Goal: Task Accomplishment & Management: Use online tool/utility

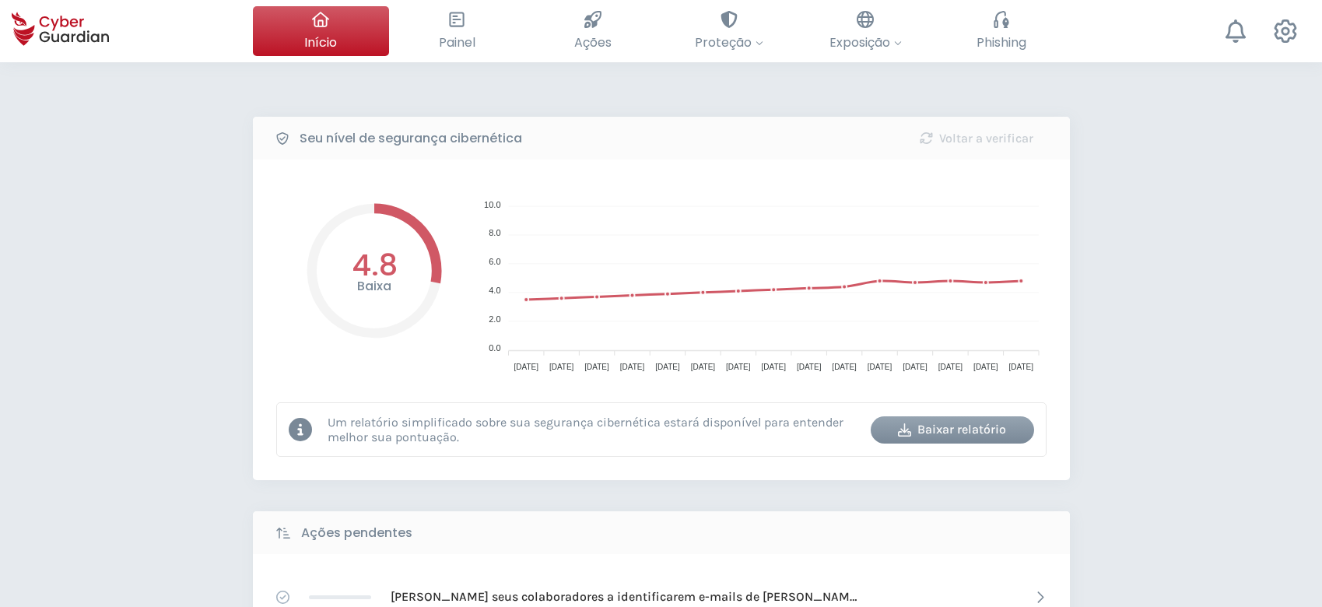
select select "Português (BR)"
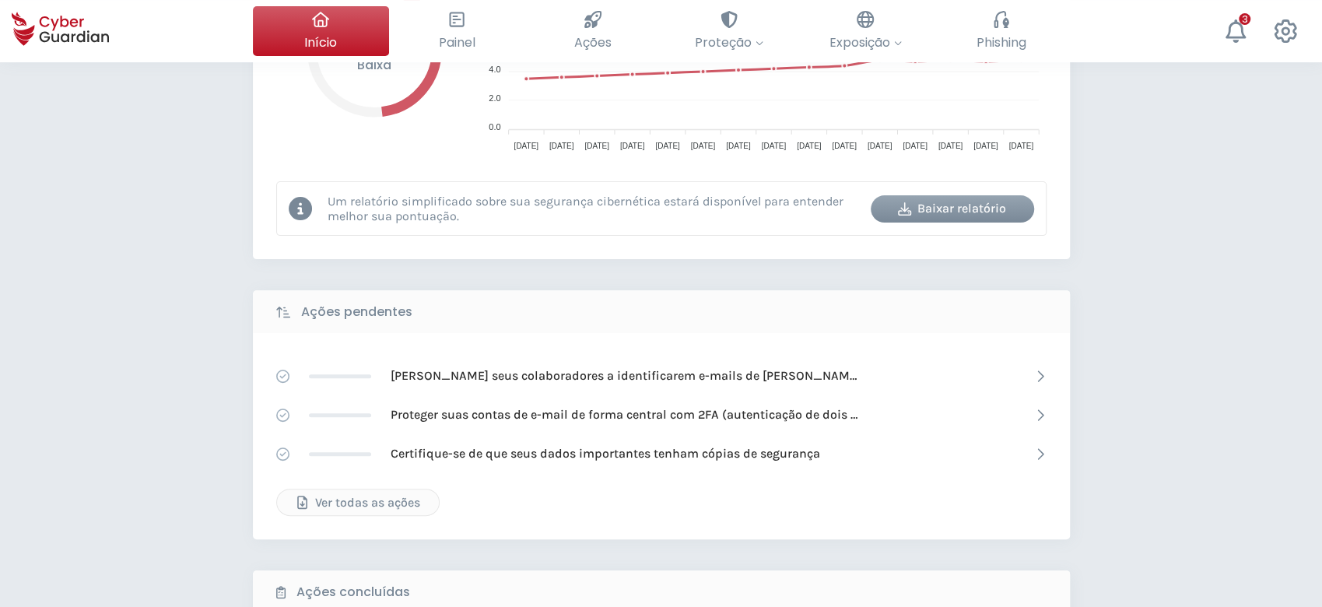
scroll to position [218, 0]
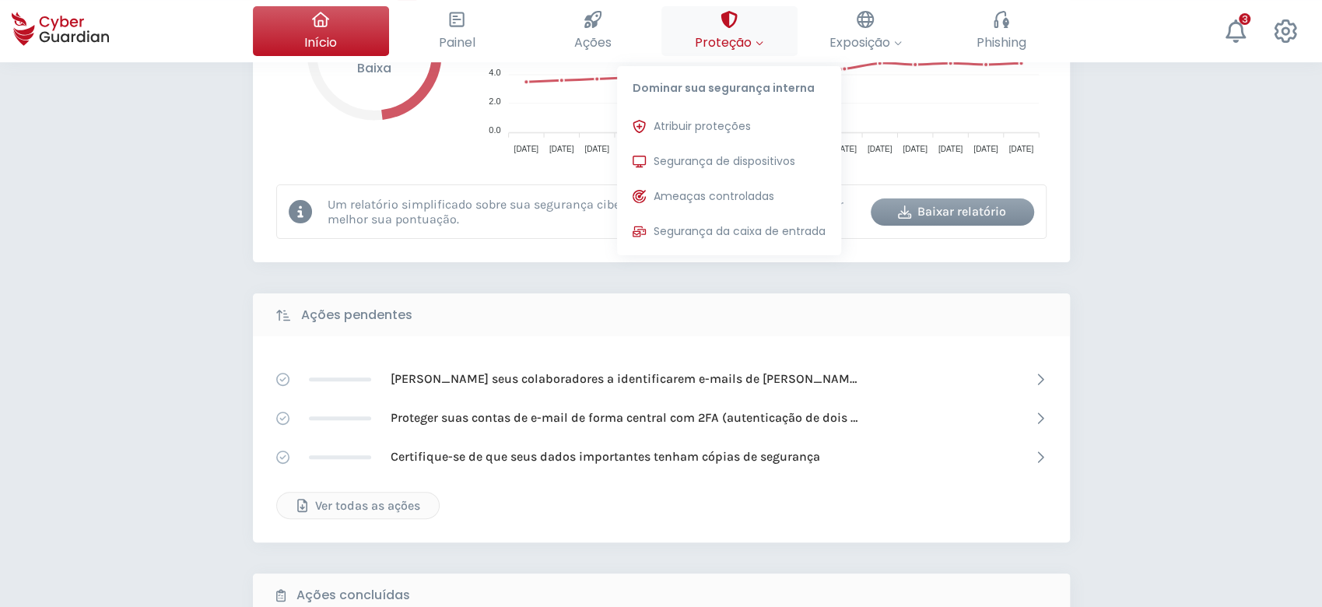
click at [737, 16] on icon at bounding box center [729, 19] width 17 height 17
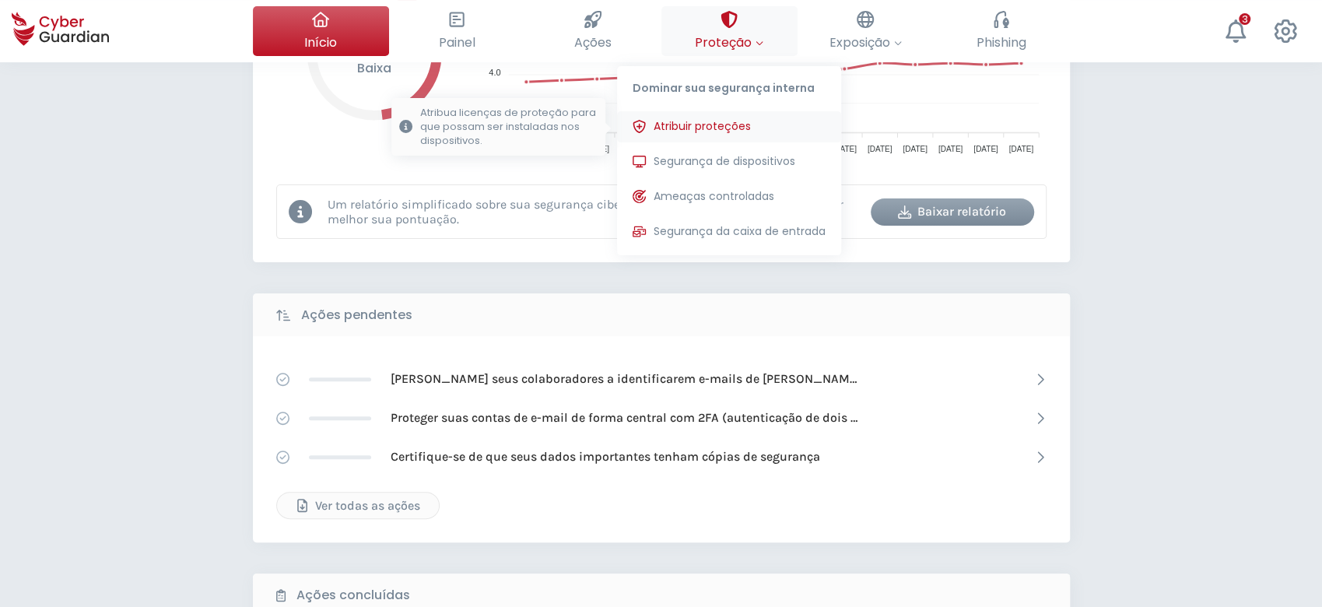
click at [746, 128] on span "Atribuir proteções" at bounding box center [702, 126] width 97 height 16
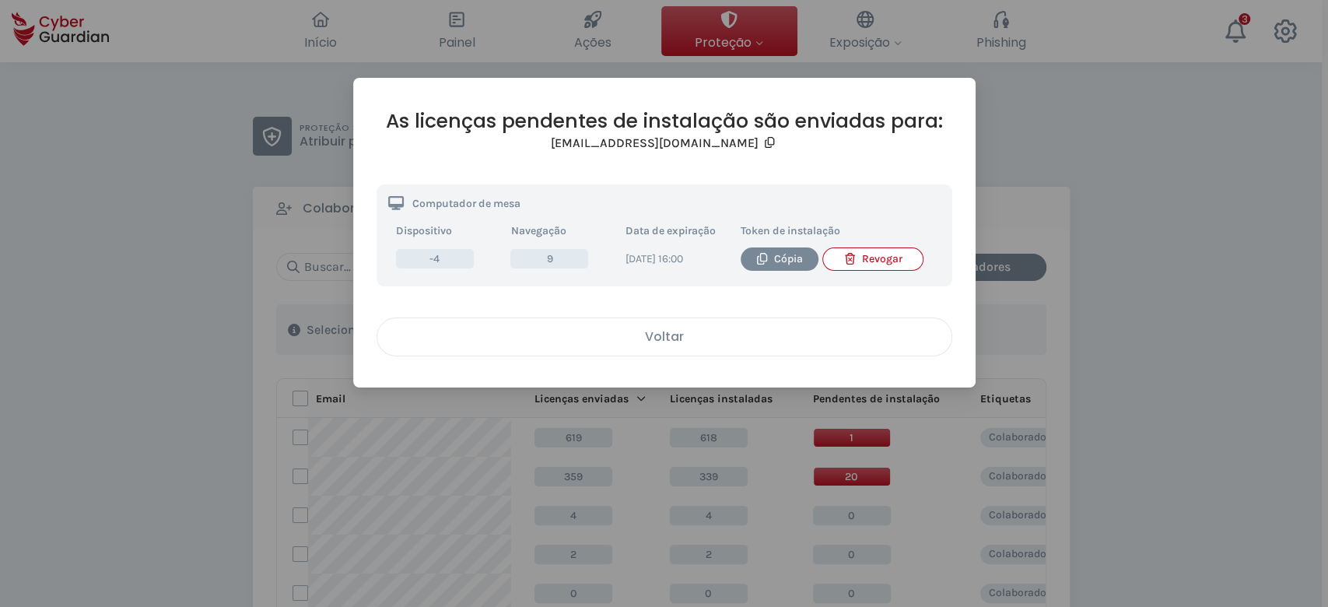
click at [697, 333] on div "Voltar" at bounding box center [664, 336] width 551 height 19
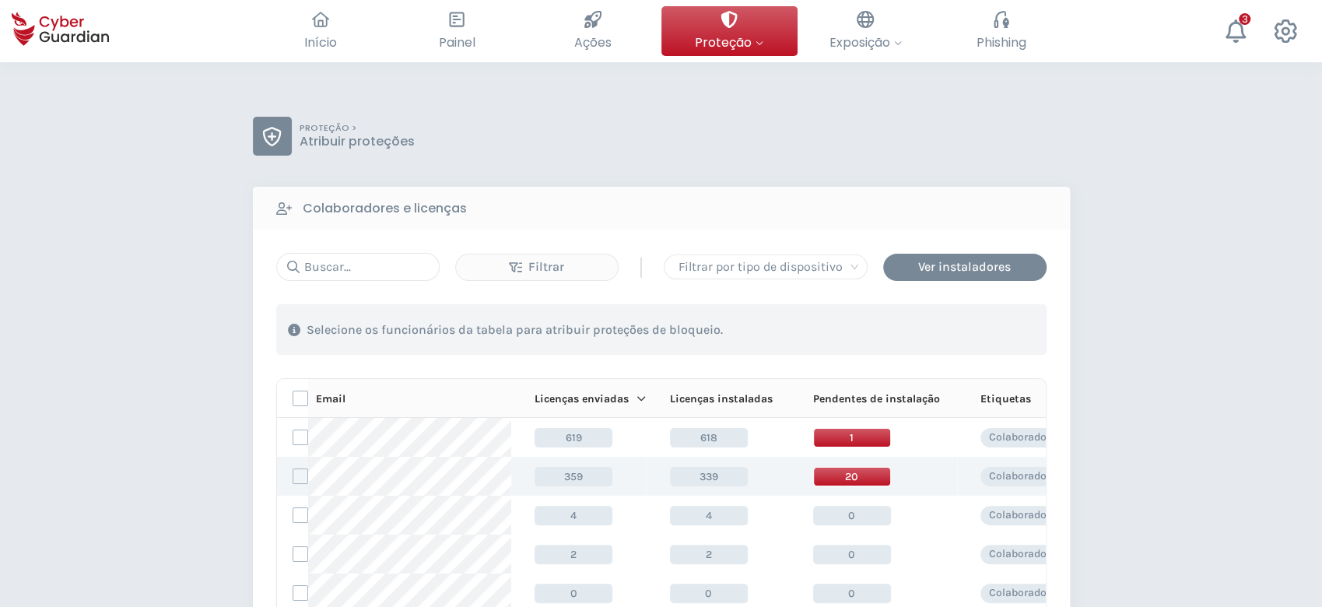
click at [701, 474] on span "339" at bounding box center [709, 476] width 78 height 19
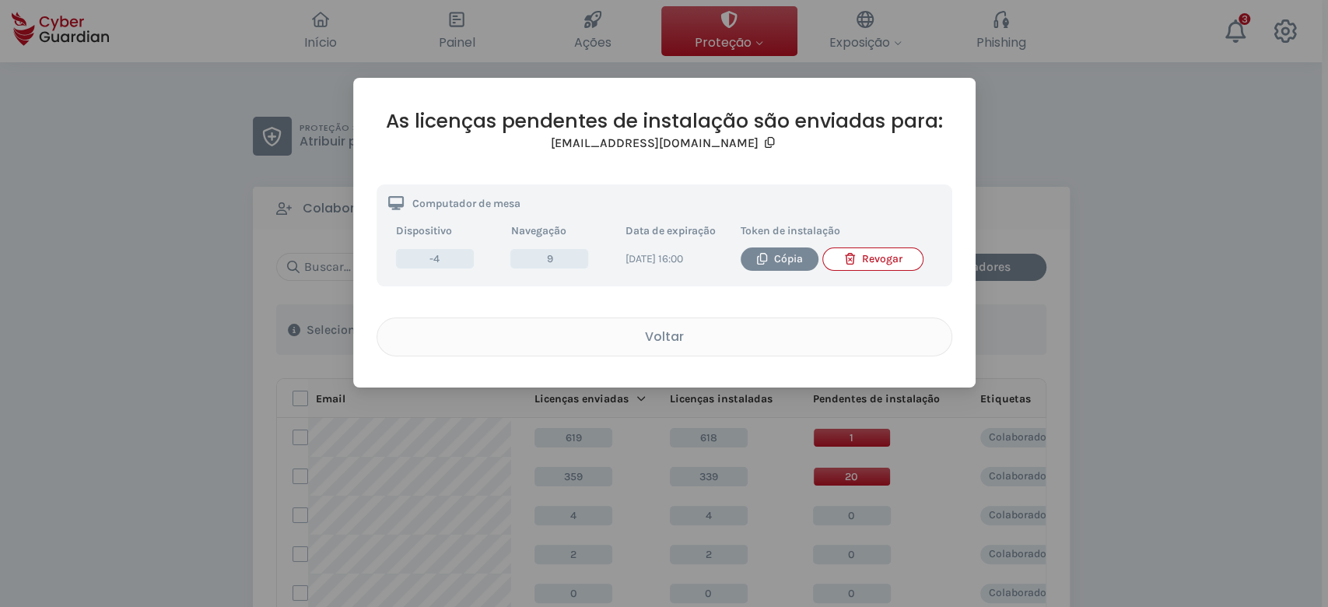
click at [861, 261] on div "Revogar" at bounding box center [873, 259] width 76 height 17
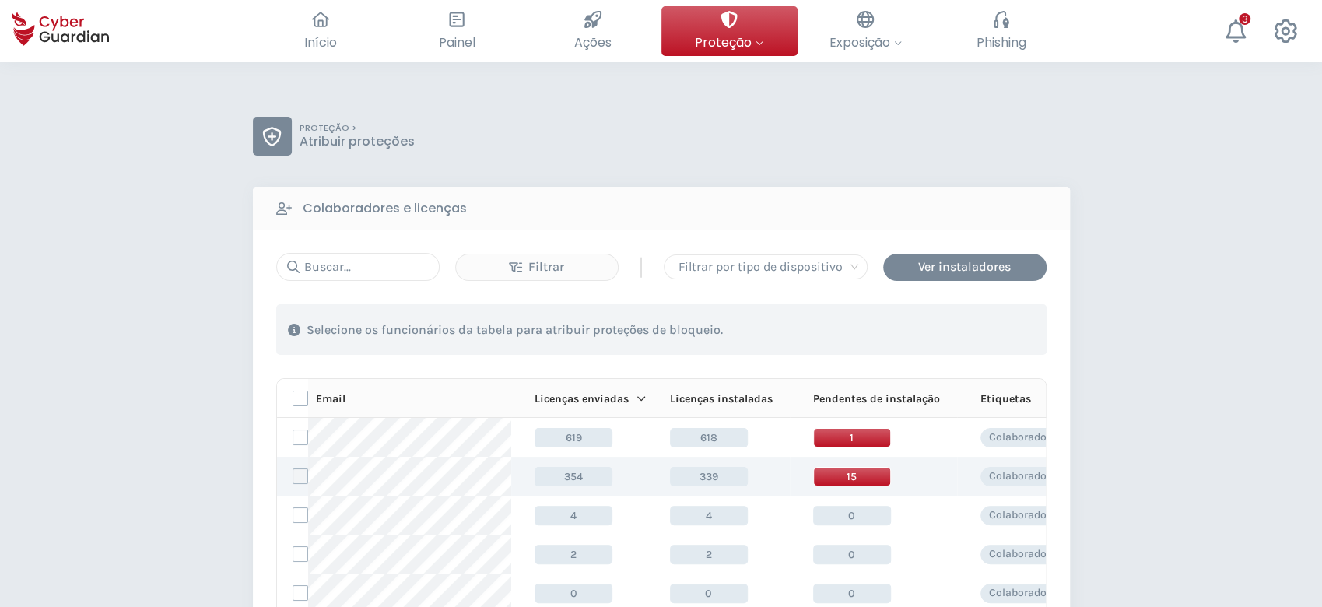
click at [301, 480] on label at bounding box center [301, 476] width 16 height 16
click at [293, 480] on input "checkbox" at bounding box center [293, 476] width 0 height 14
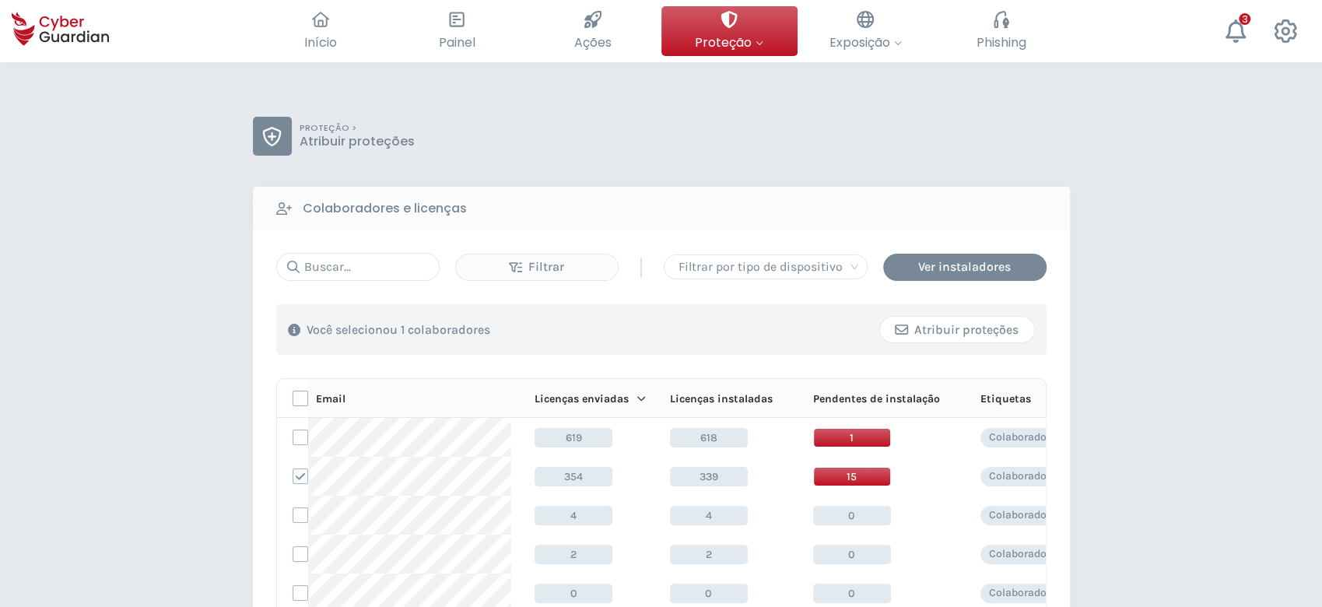
click at [966, 324] on div "Atribuir proteções" at bounding box center [957, 330] width 131 height 19
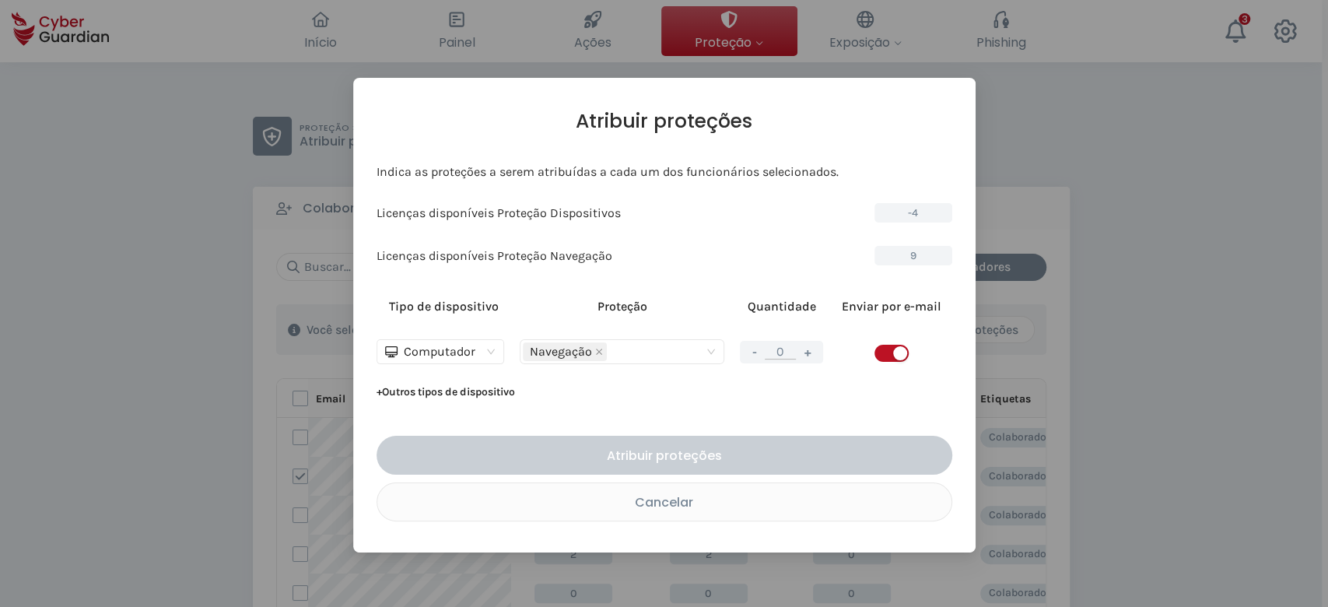
click at [809, 346] on button "+" at bounding box center [807, 351] width 19 height 19
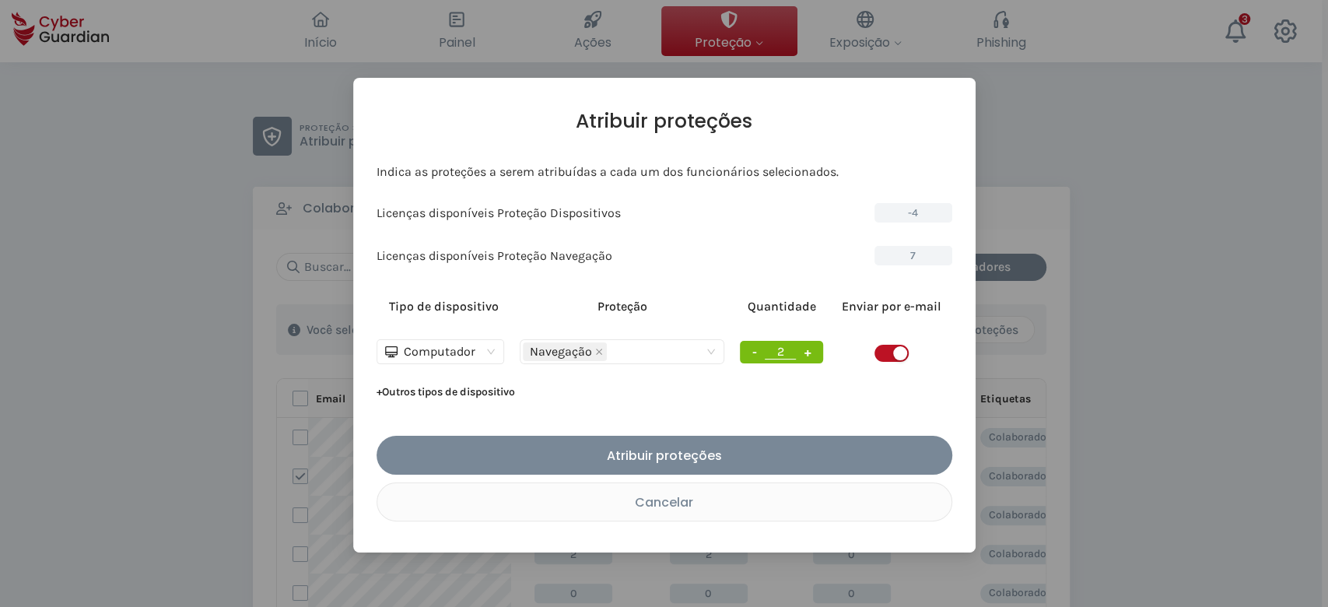
click at [809, 346] on button "+" at bounding box center [807, 351] width 19 height 19
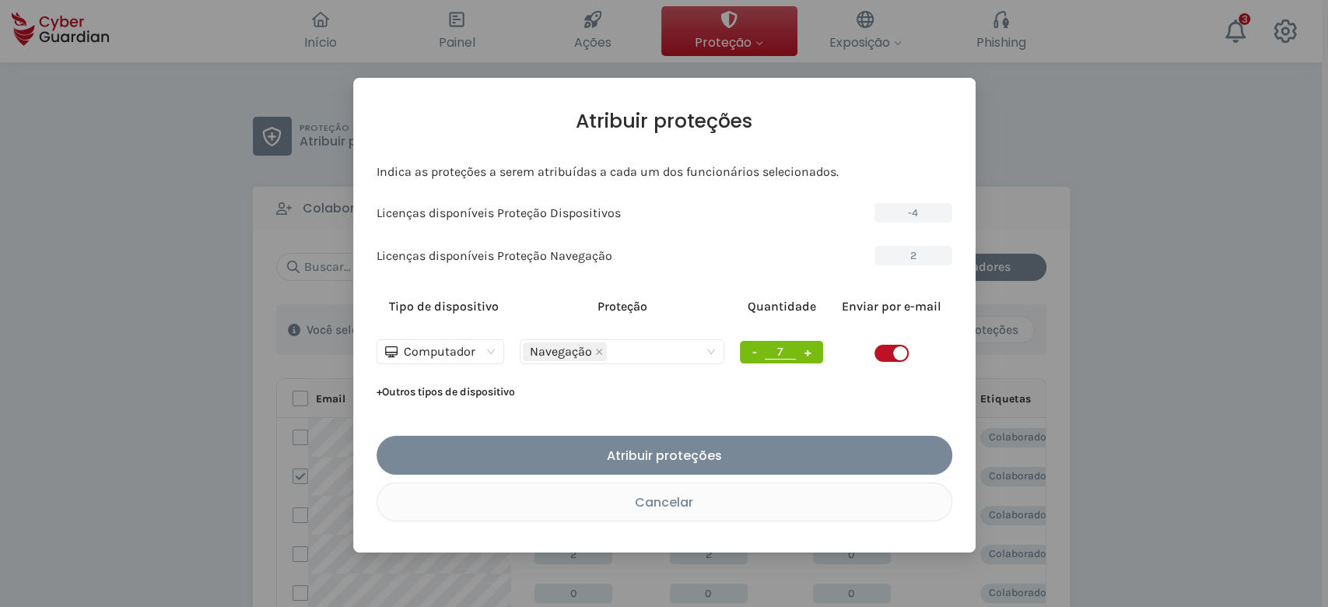
click at [809, 346] on button "+" at bounding box center [807, 351] width 19 height 19
type input "9"
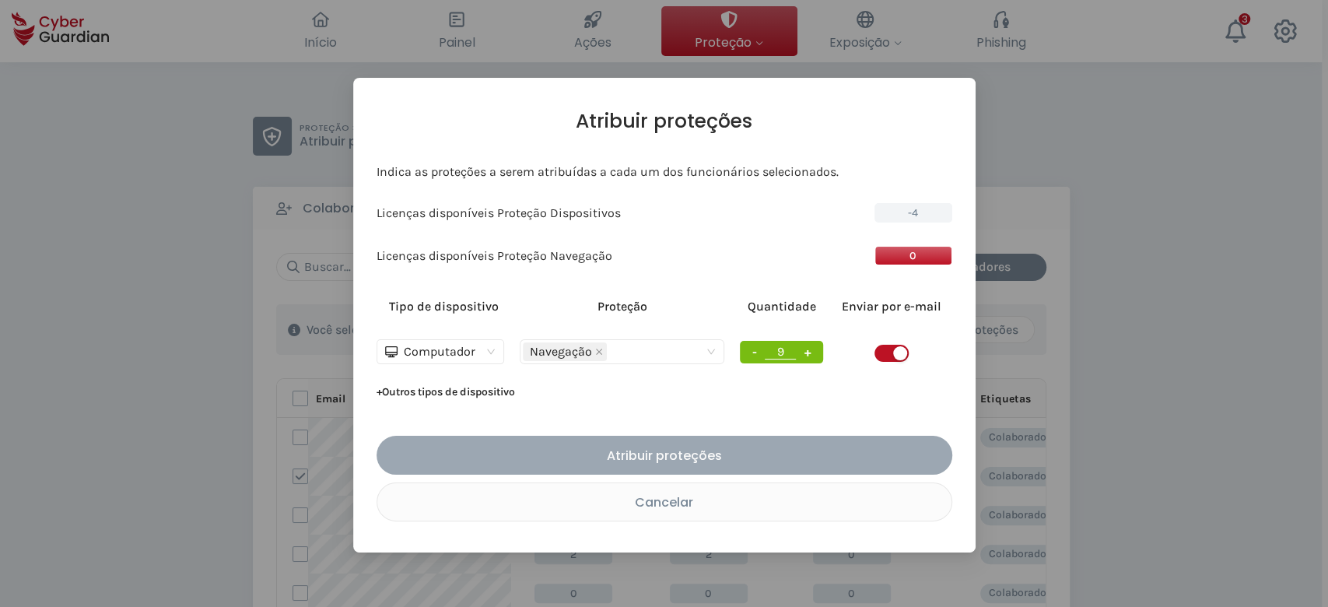
click at [757, 461] on div "Atribuir proteções" at bounding box center [664, 455] width 553 height 19
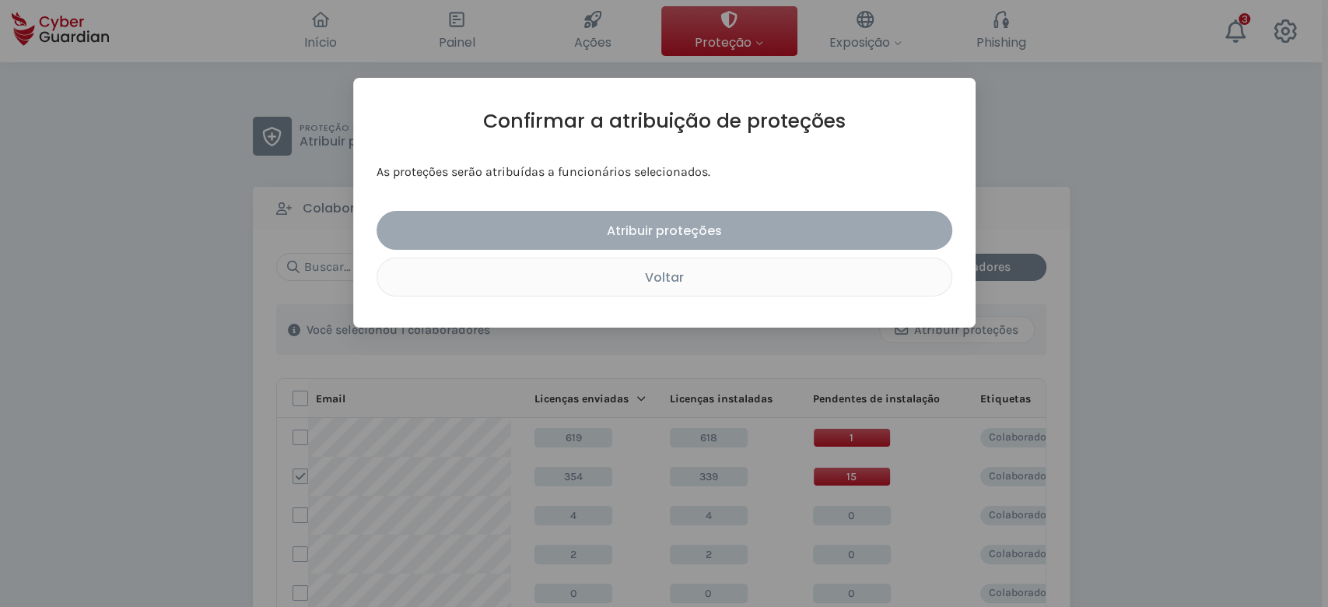
click at [749, 240] on div "Atribuir proteções" at bounding box center [664, 230] width 553 height 19
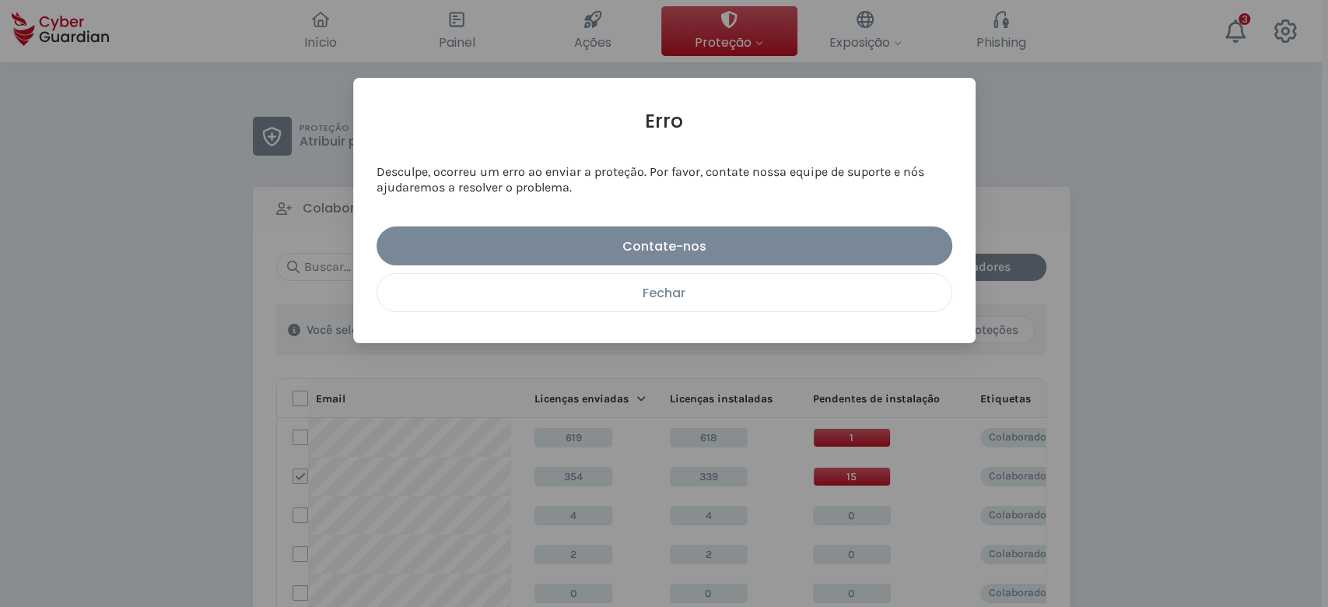
click at [730, 293] on div "Fechar" at bounding box center [664, 292] width 551 height 19
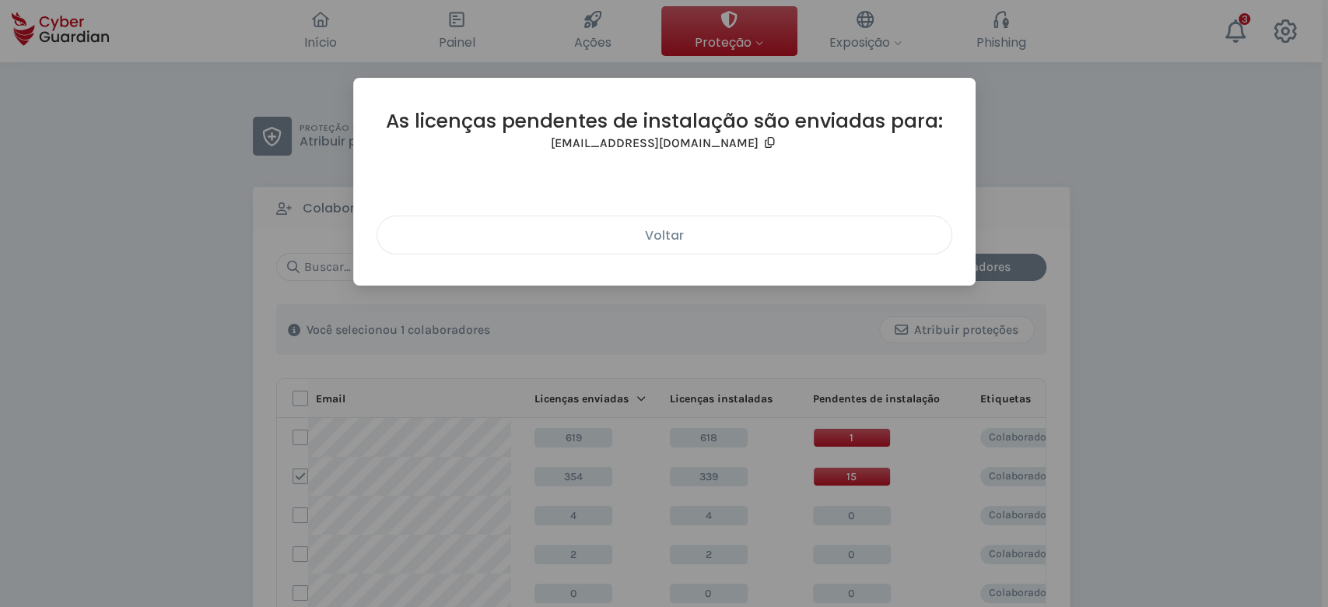
click at [642, 244] on div "Voltar" at bounding box center [664, 235] width 551 height 19
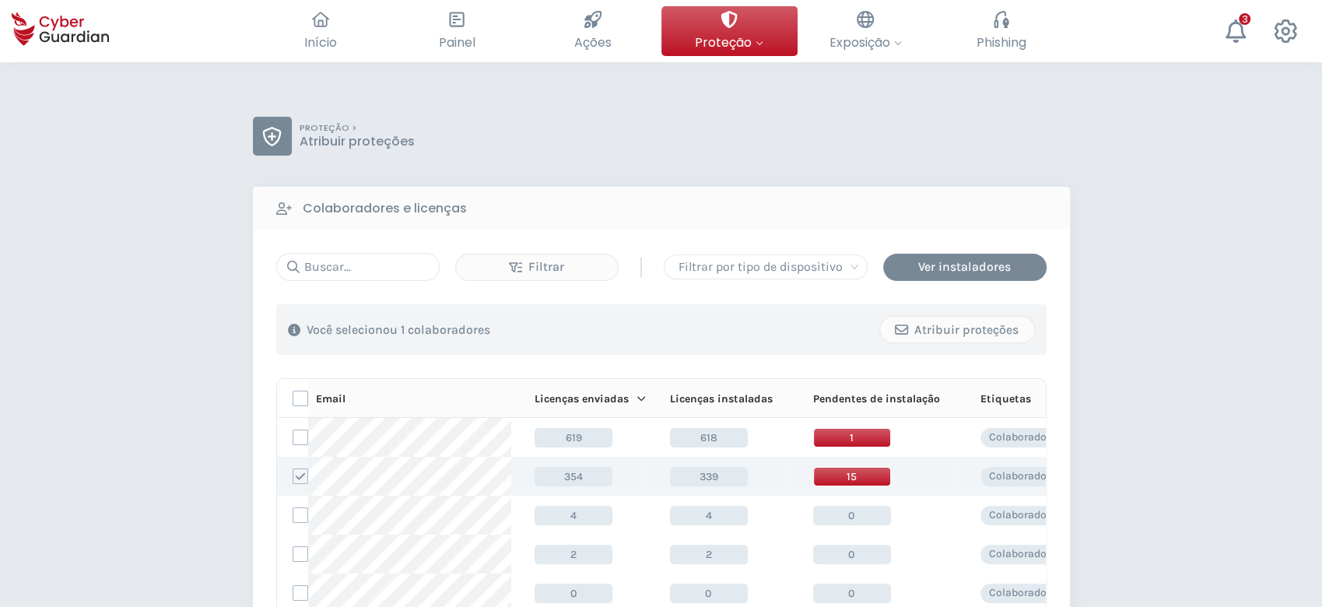
click at [299, 479] on icon at bounding box center [300, 476] width 11 height 11
click at [293, 479] on input "checkbox" at bounding box center [293, 476] width 0 height 14
click at [854, 471] on span "15" at bounding box center [852, 476] width 78 height 19
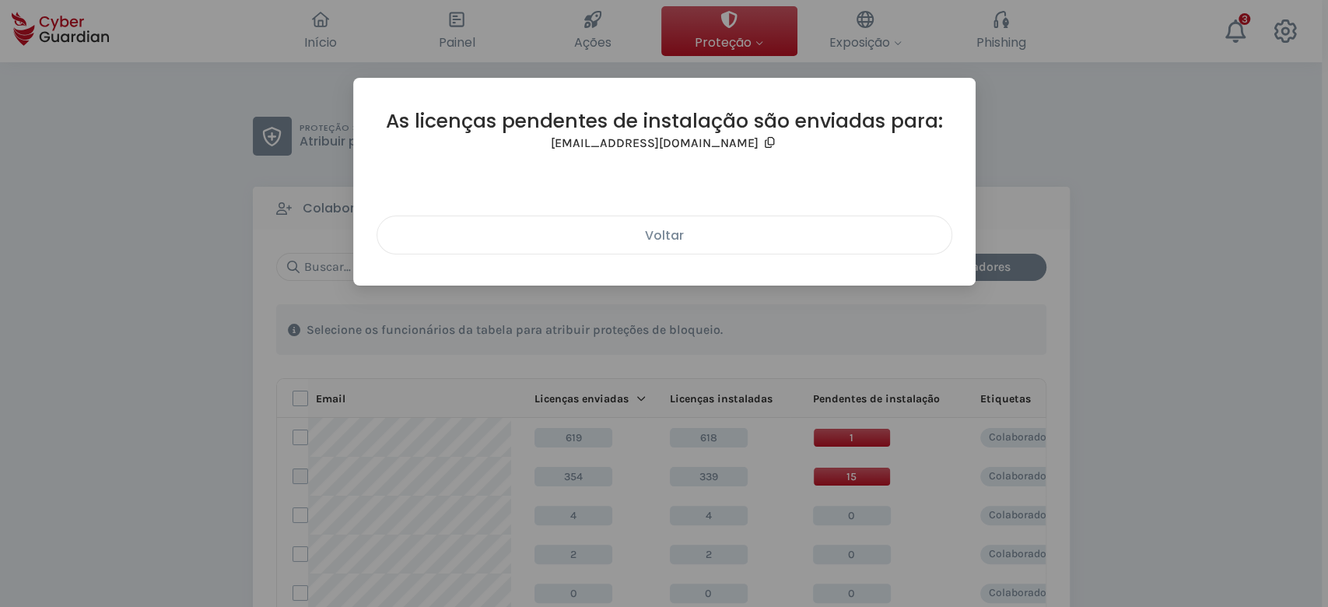
click at [697, 245] on button "Voltar" at bounding box center [665, 235] width 576 height 39
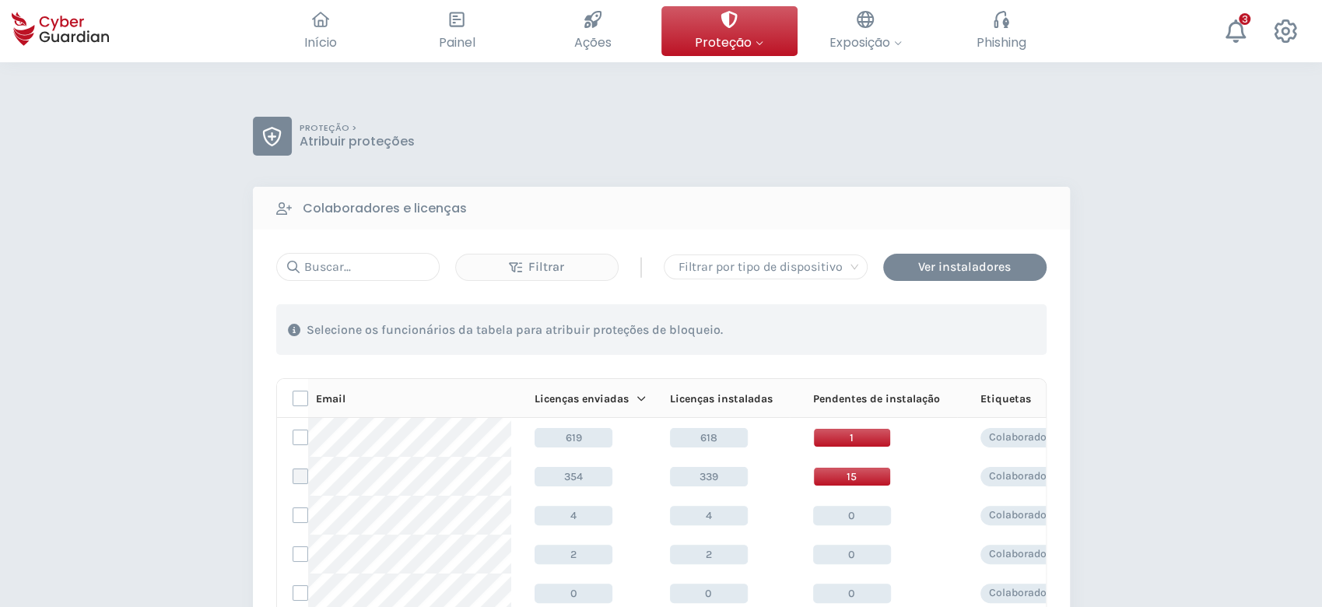
click at [304, 479] on label at bounding box center [301, 476] width 16 height 16
click at [293, 479] on input "checkbox" at bounding box center [293, 476] width 0 height 14
click at [970, 330] on div "Atribuir proteções" at bounding box center [957, 330] width 131 height 19
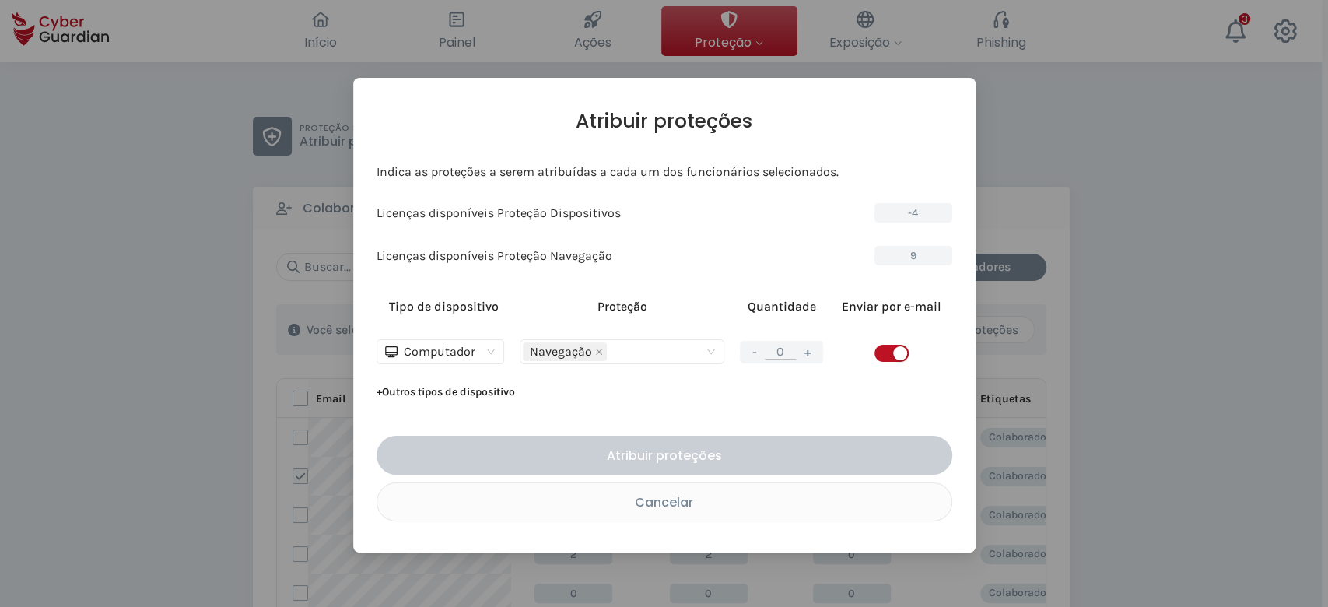
click at [803, 343] on button "+" at bounding box center [807, 351] width 19 height 19
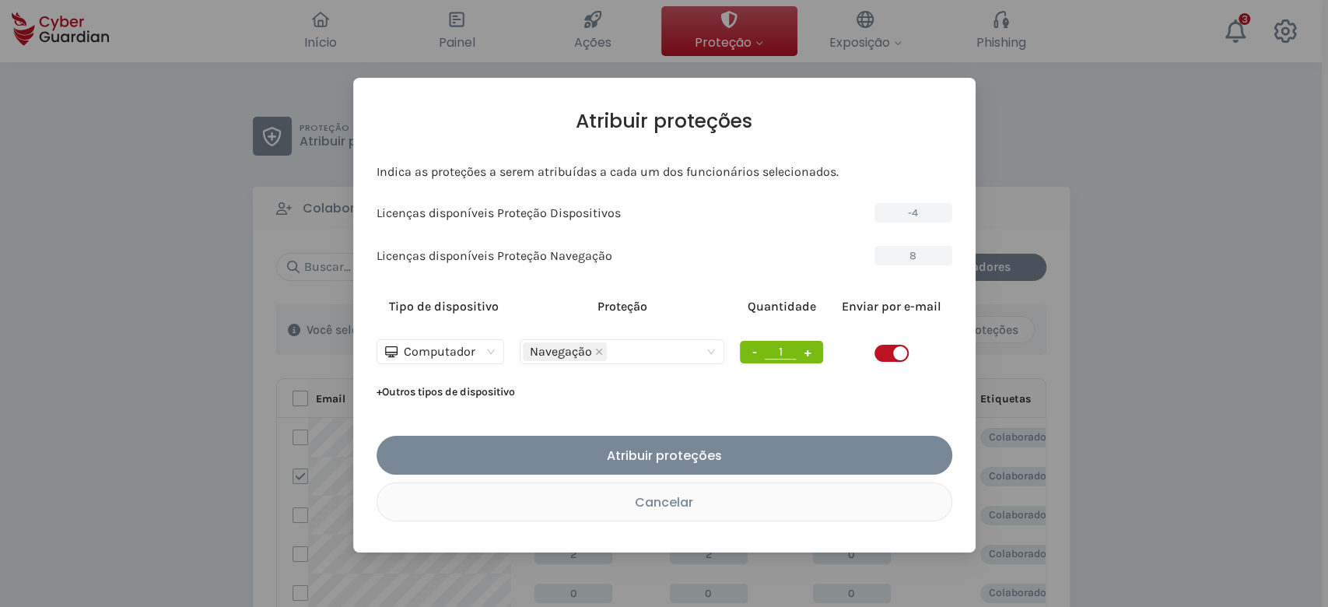
click at [803, 343] on button "+" at bounding box center [807, 351] width 19 height 19
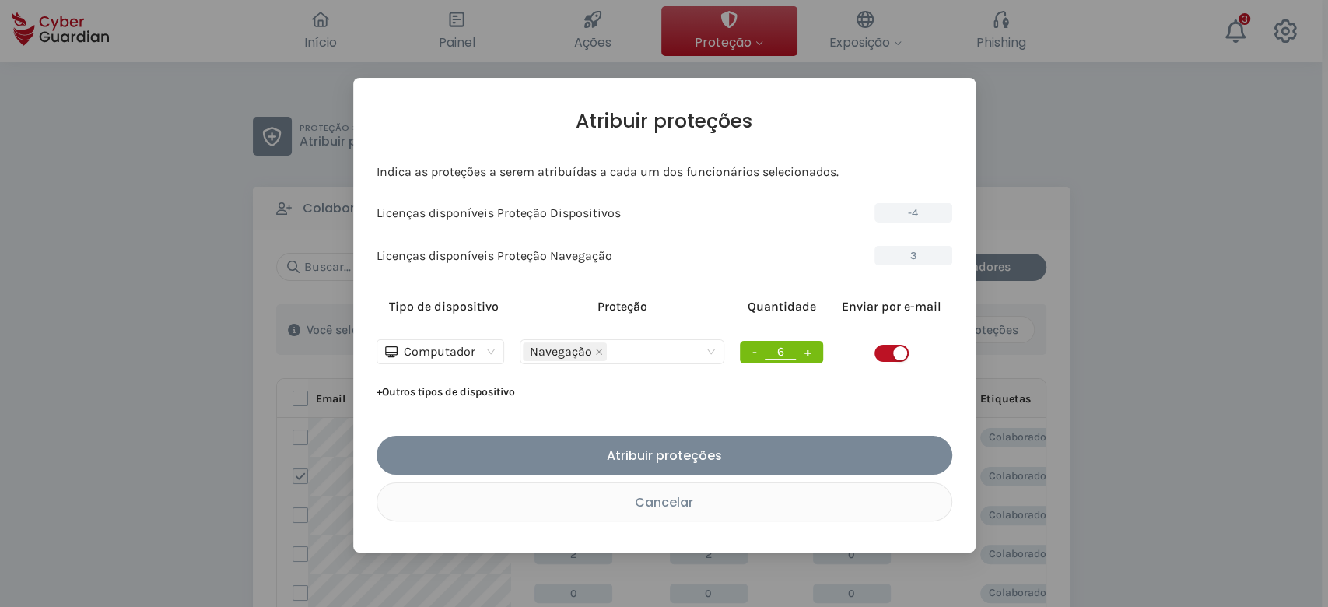
click at [803, 343] on button "+" at bounding box center [807, 351] width 19 height 19
type input "8"
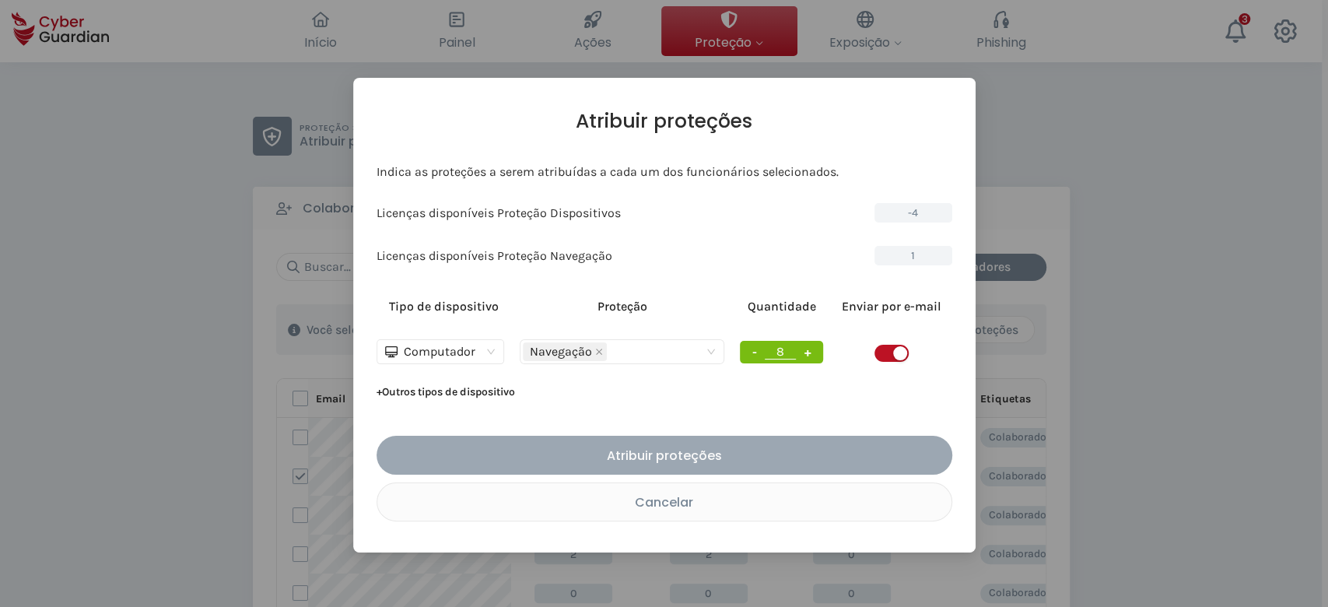
click at [732, 439] on button "Atribuir proteções" at bounding box center [665, 455] width 576 height 39
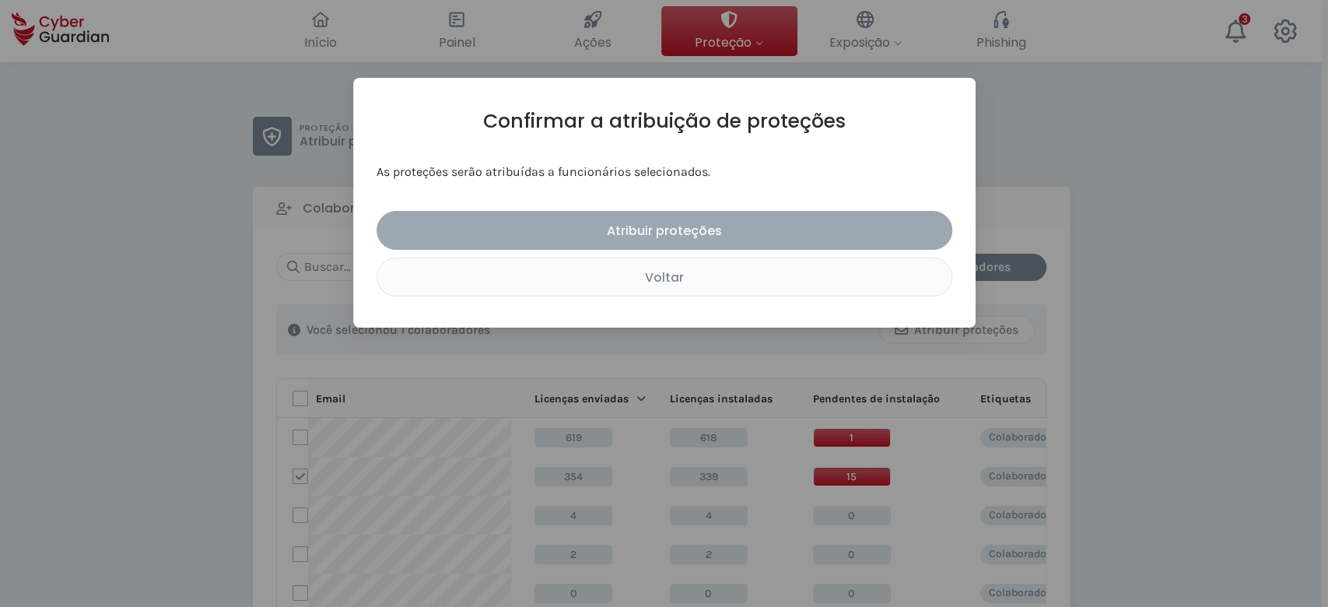
click at [749, 242] on button "Atribuir proteções" at bounding box center [665, 230] width 576 height 39
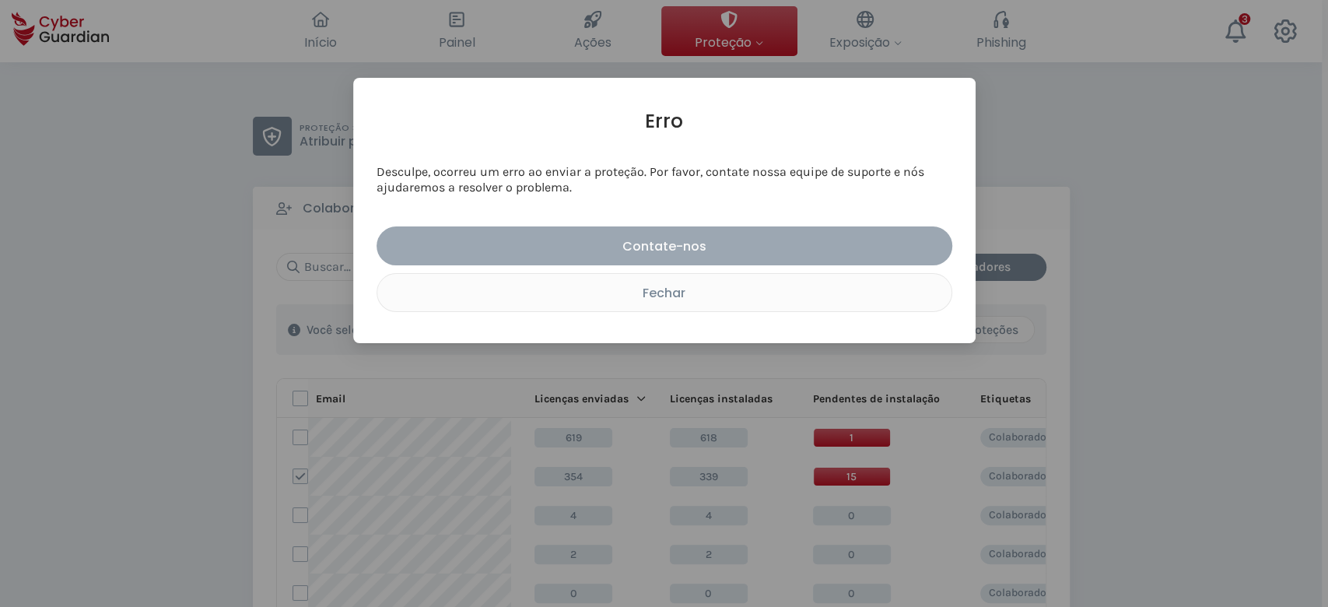
click at [749, 242] on div "Contate-nos" at bounding box center [664, 246] width 553 height 19
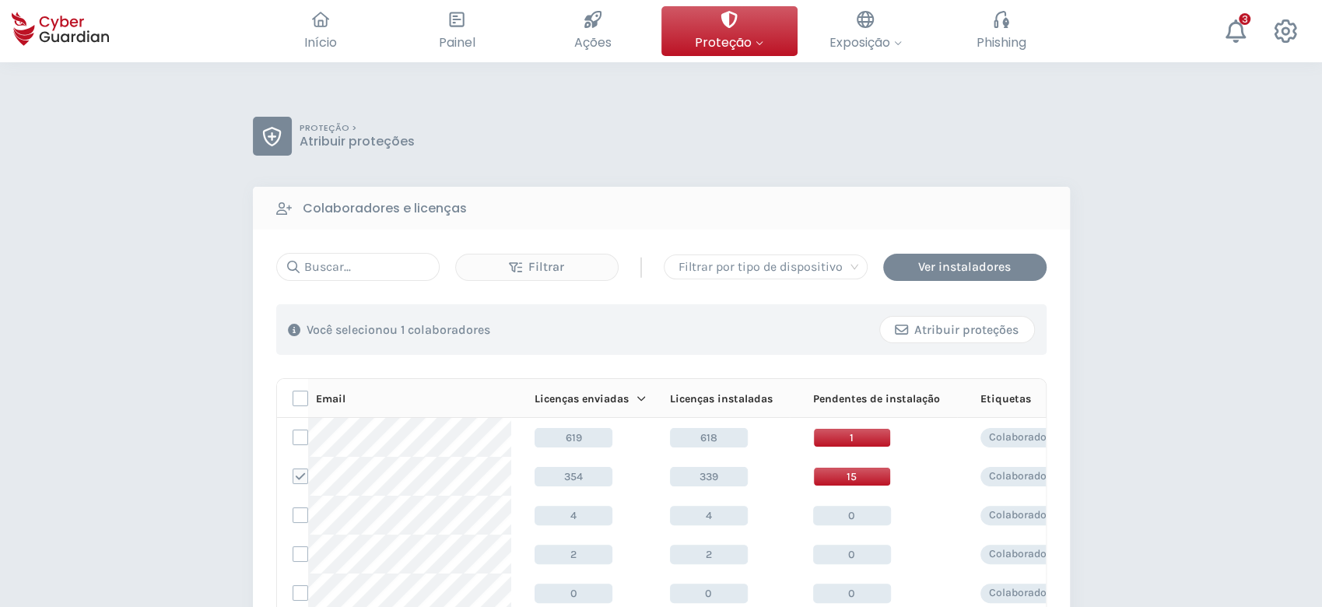
click at [962, 331] on div "Atribuir proteções" at bounding box center [957, 330] width 131 height 19
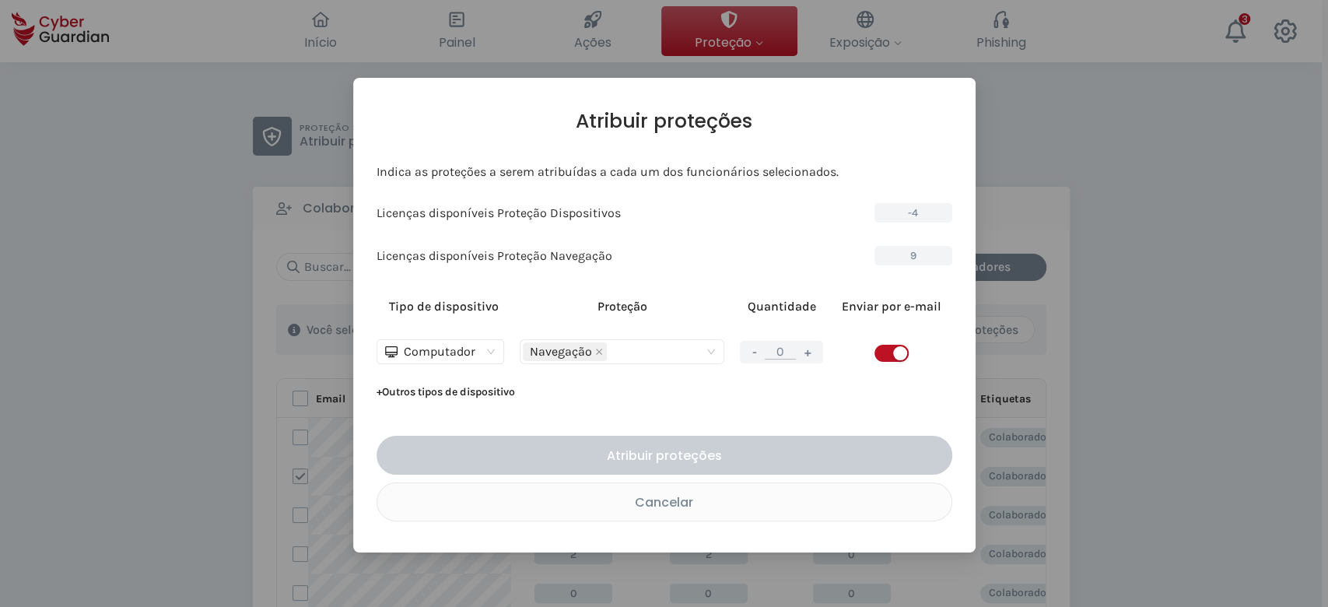
click at [804, 352] on button "+" at bounding box center [807, 351] width 19 height 19
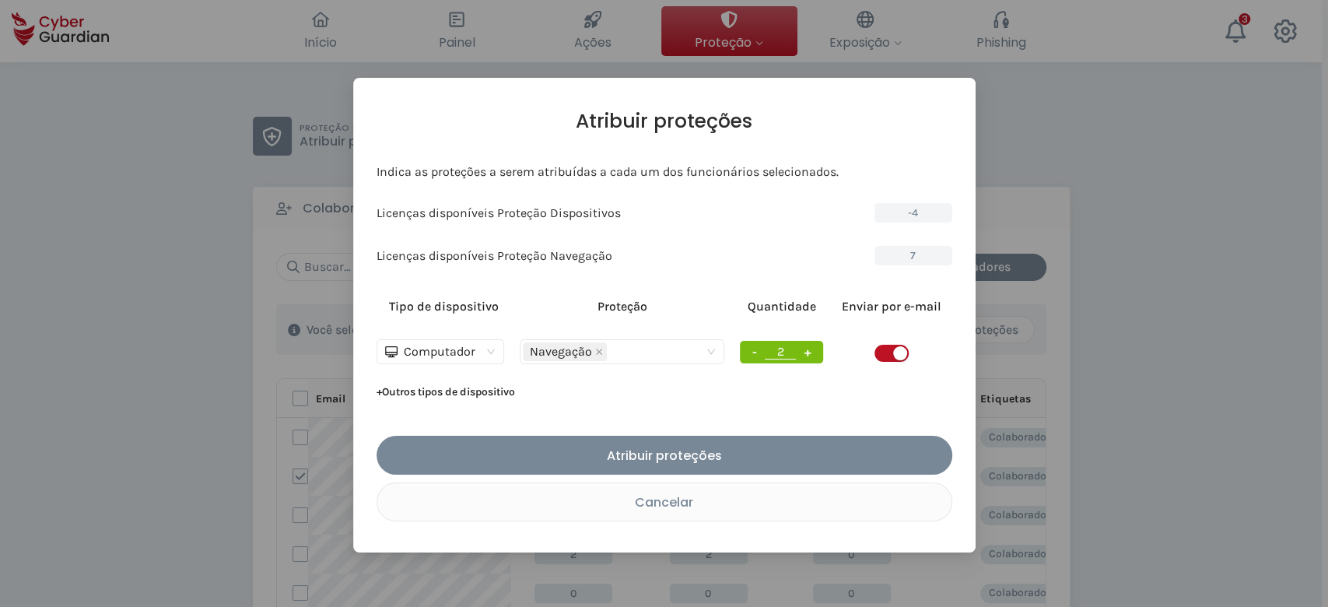
click at [804, 352] on button "+" at bounding box center [807, 351] width 19 height 19
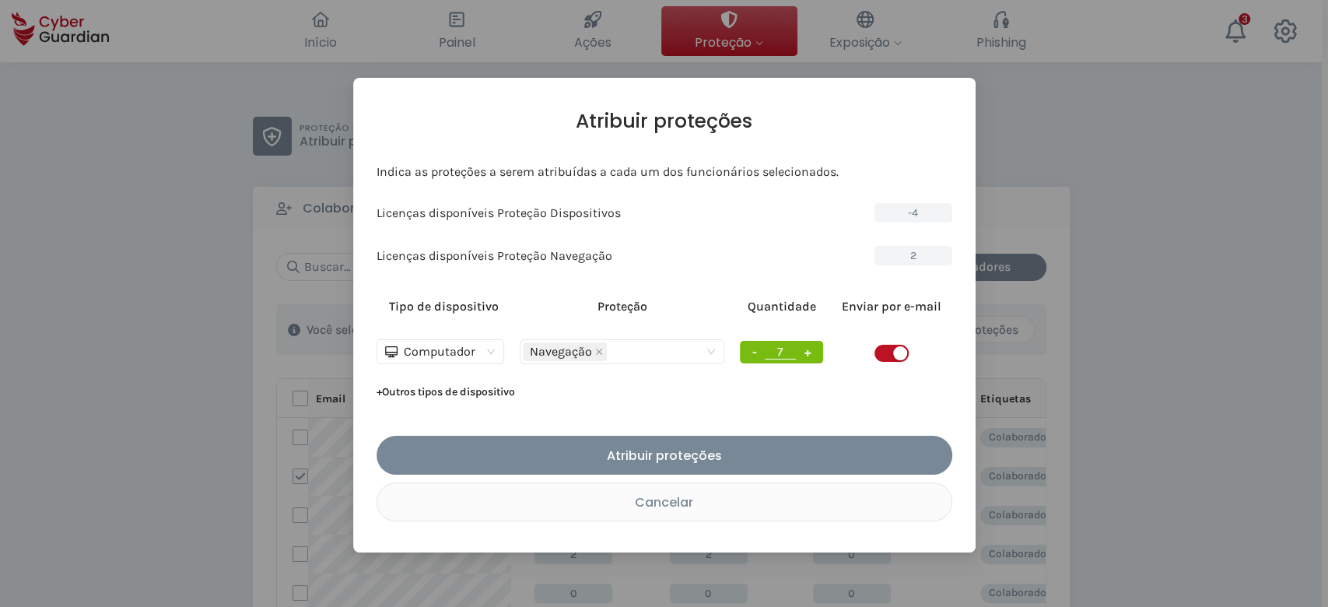
click at [804, 352] on button "+" at bounding box center [807, 351] width 19 height 19
type input "9"
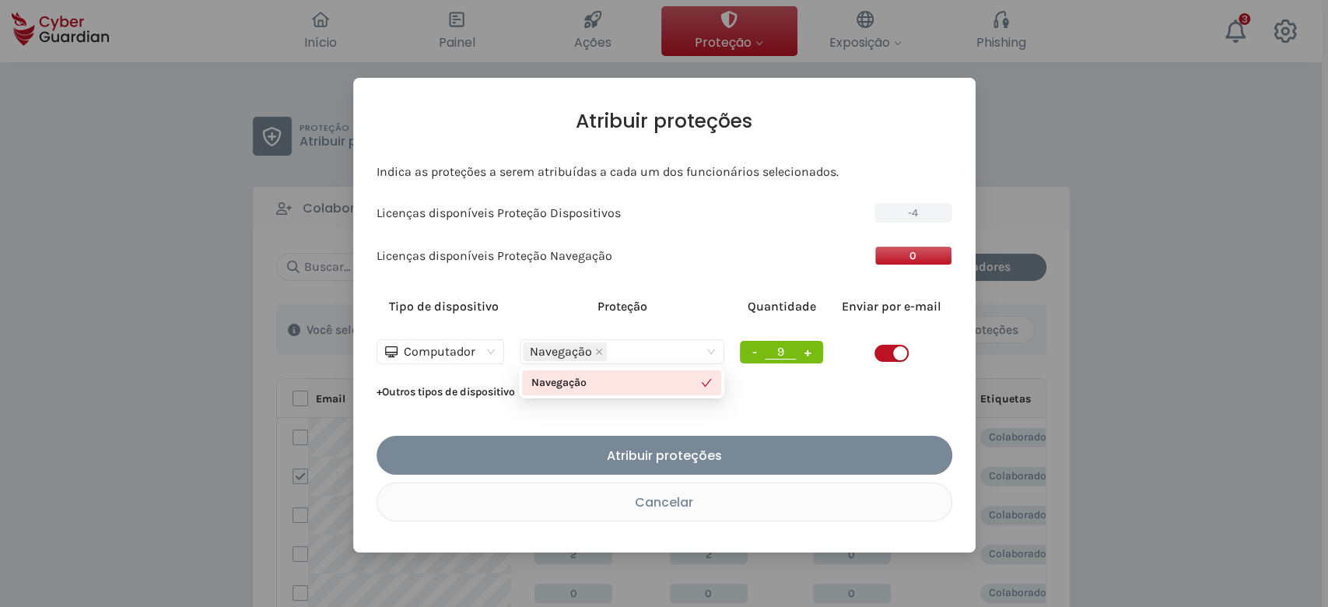
click at [716, 347] on div "Navegação" at bounding box center [622, 352] width 198 height 22
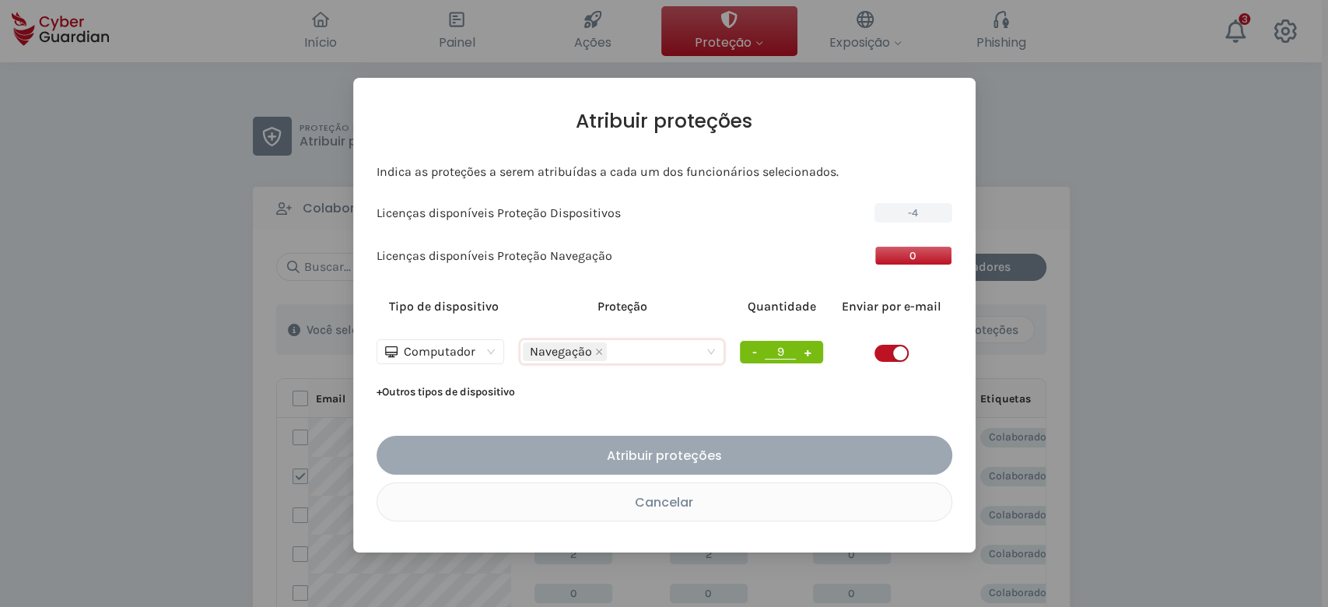
click at [688, 451] on div "Atribuir proteções" at bounding box center [664, 455] width 553 height 19
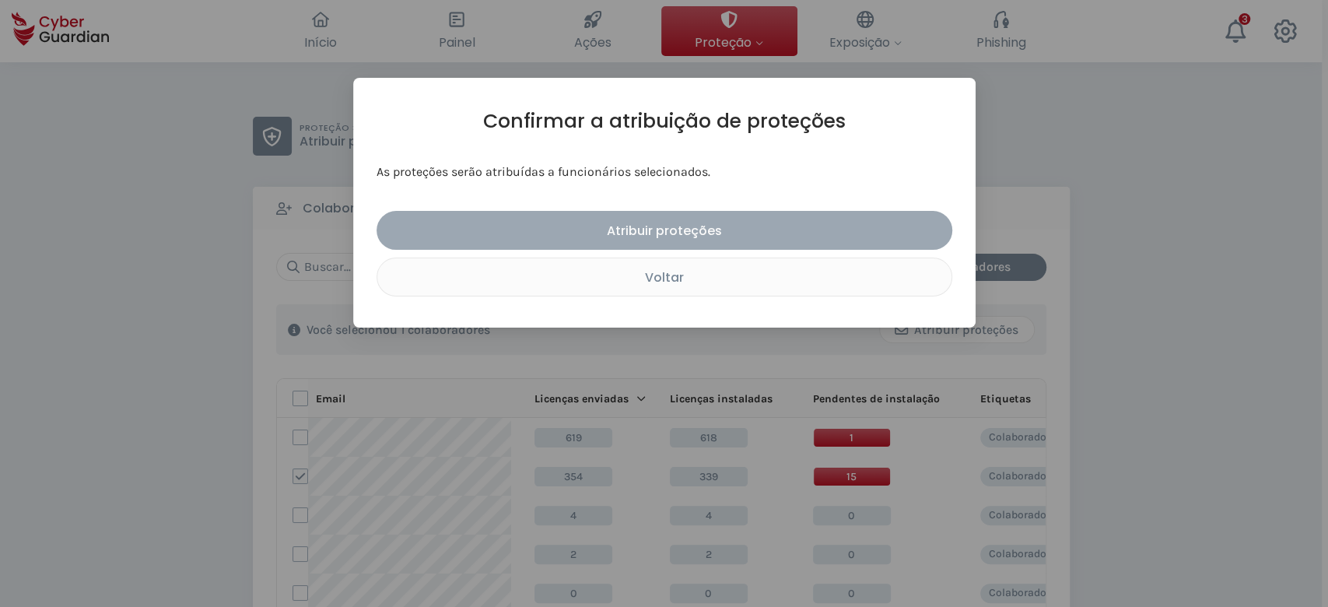
click at [666, 231] on div "Atribuir proteções" at bounding box center [664, 230] width 553 height 19
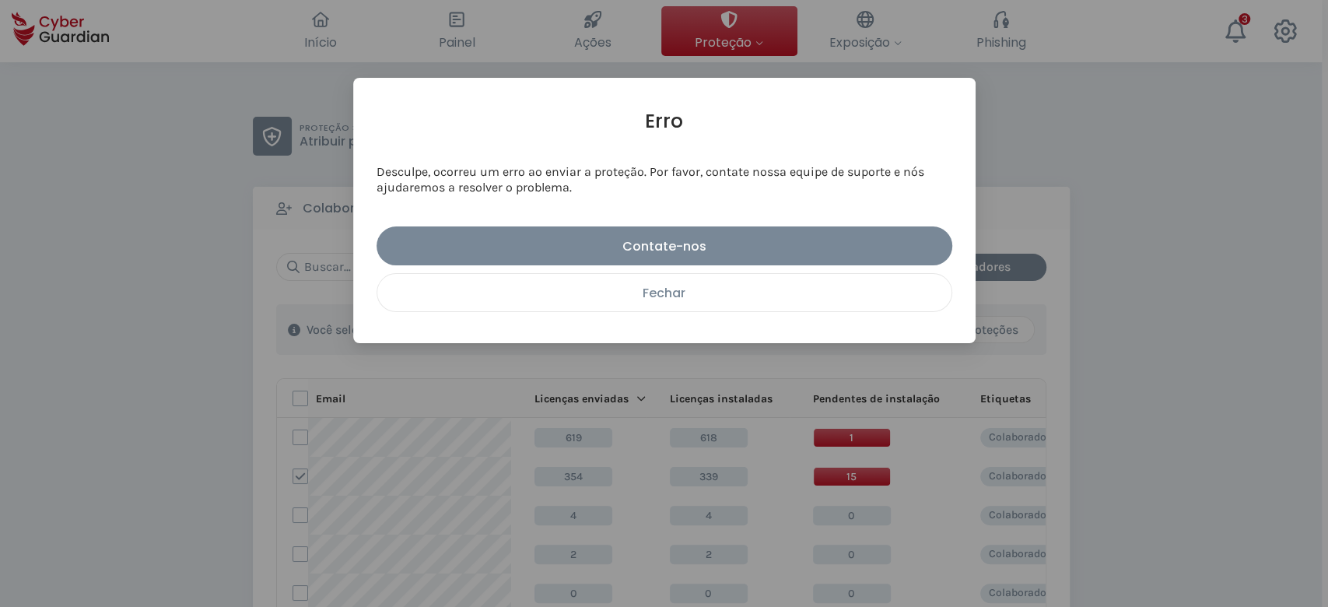
click at [756, 301] on div "Fechar" at bounding box center [664, 292] width 551 height 19
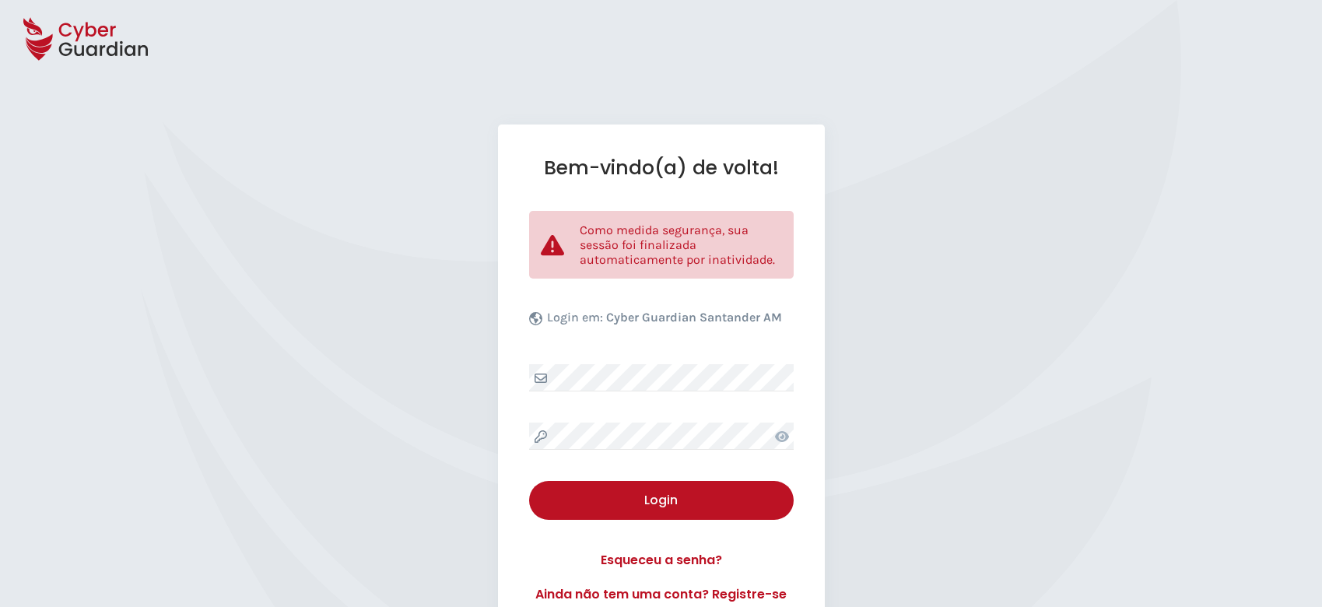
select select "Português (BR)"
